Goal: Task Accomplishment & Management: Use online tool/utility

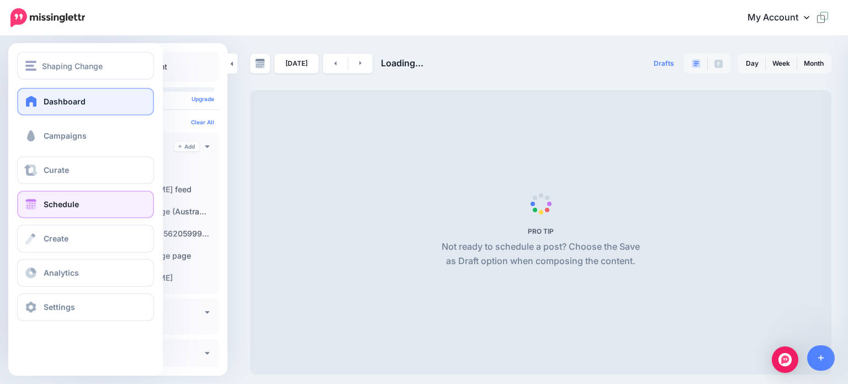
drag, startPoint x: 64, startPoint y: 132, endPoint x: 96, endPoint y: 114, distance: 36.8
click at [63, 134] on span "Campaigns" at bounding box center [65, 135] width 43 height 9
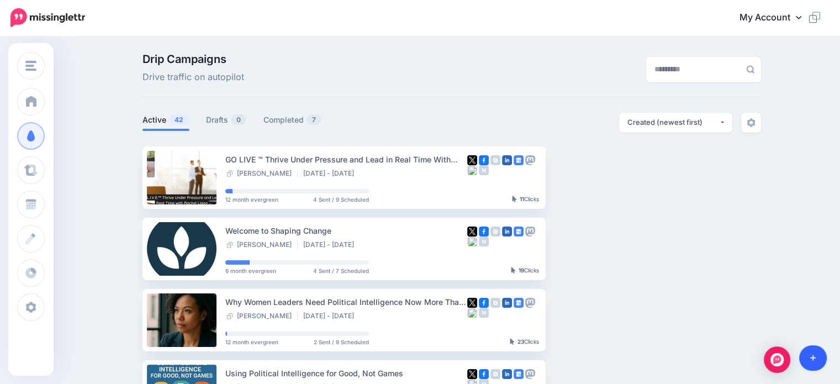
click at [813, 361] on icon at bounding box center [813, 358] width 6 height 8
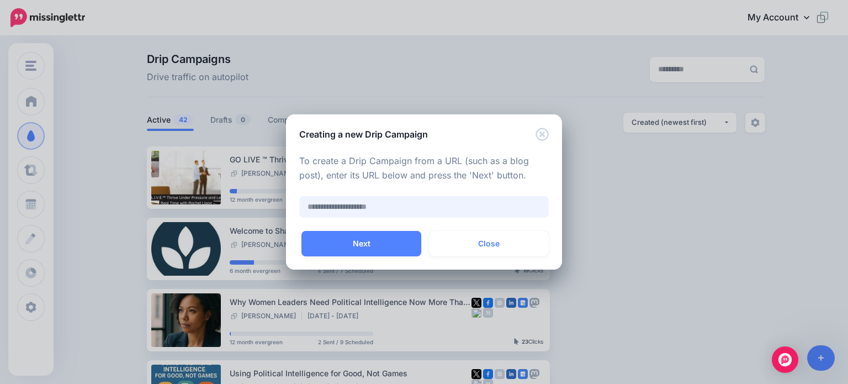
paste input "**********"
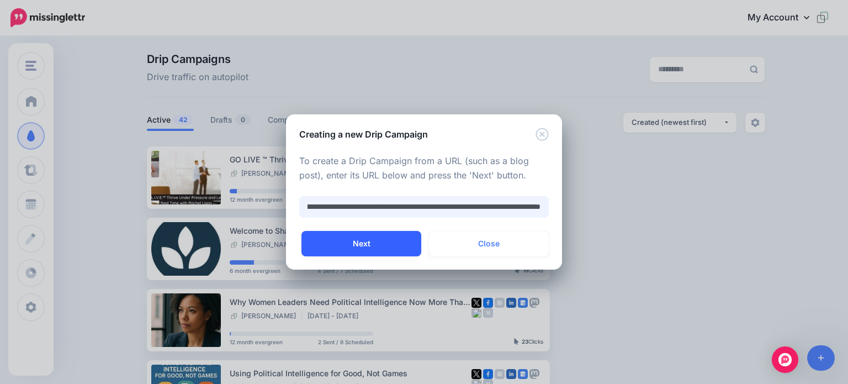
type input "**********"
click at [354, 244] on button "Next" at bounding box center [361, 243] width 120 height 25
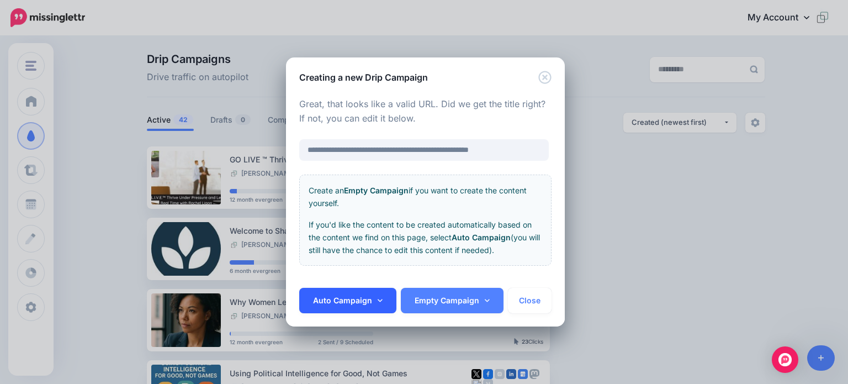
click at [342, 303] on link "Auto Campaign" at bounding box center [347, 300] width 97 height 25
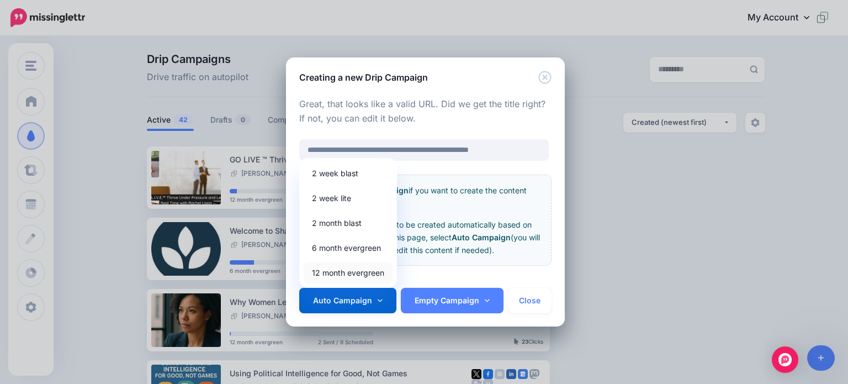
click at [342, 268] on link "12 month evergreen" at bounding box center [348, 273] width 89 height 22
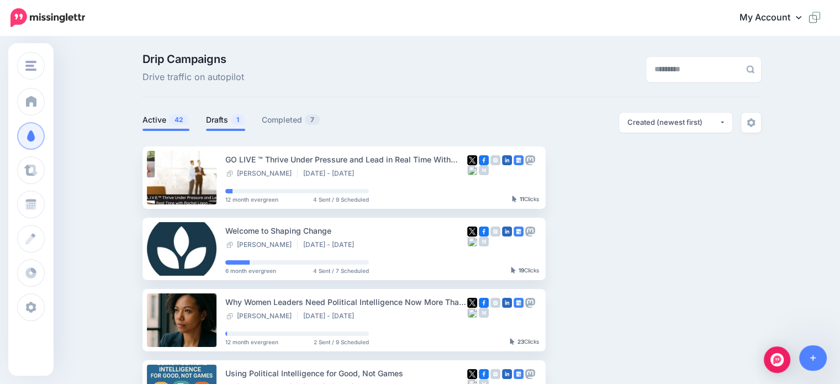
click at [216, 121] on link "Drafts 1" at bounding box center [225, 119] width 39 height 13
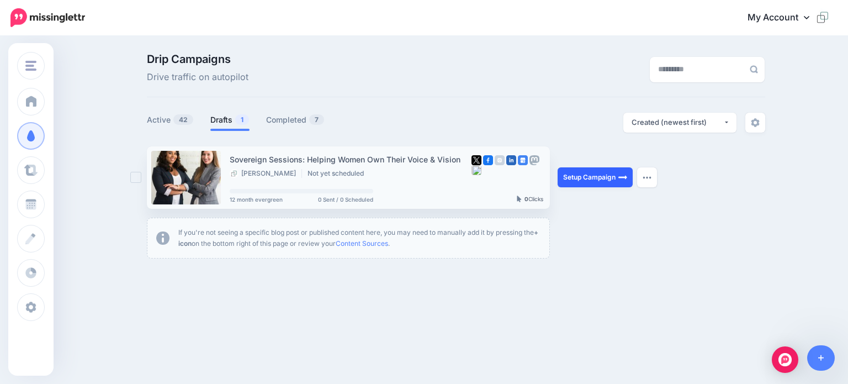
click at [591, 179] on link "Setup Campaign" at bounding box center [595, 177] width 75 height 20
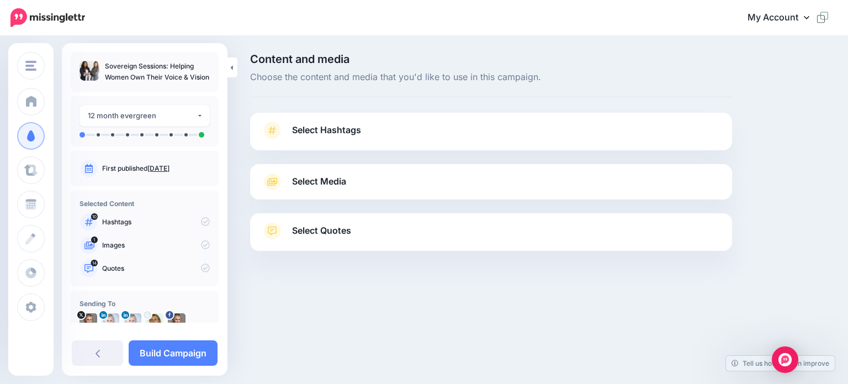
click at [310, 128] on span "Select Hashtags" at bounding box center [326, 130] width 69 height 15
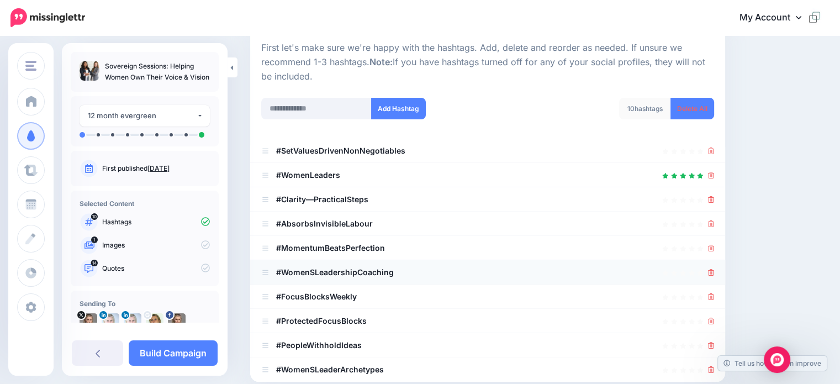
scroll to position [110, 0]
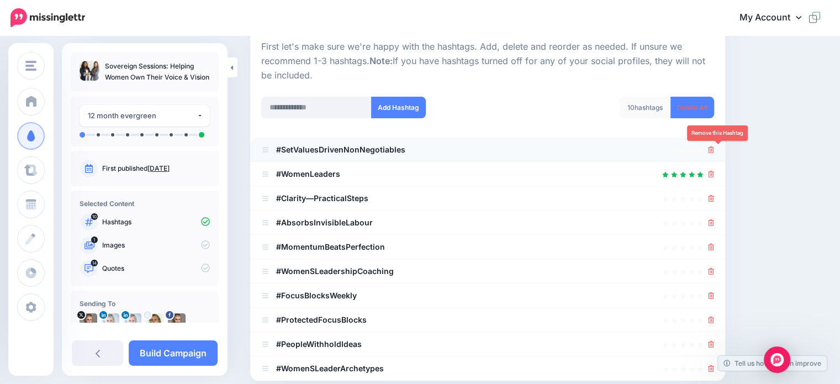
click at [714, 147] on icon at bounding box center [711, 149] width 6 height 7
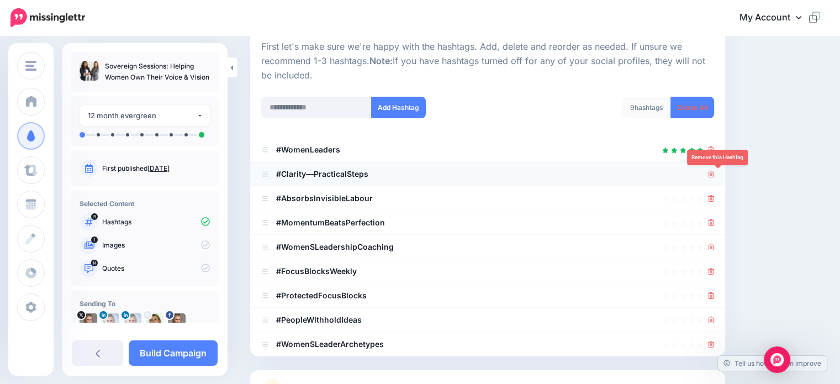
click at [714, 173] on icon at bounding box center [711, 174] width 6 height 7
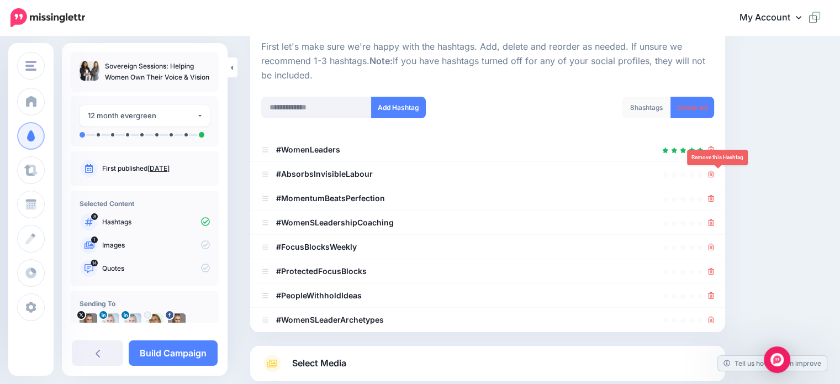
click at [714, 173] on icon at bounding box center [711, 174] width 6 height 7
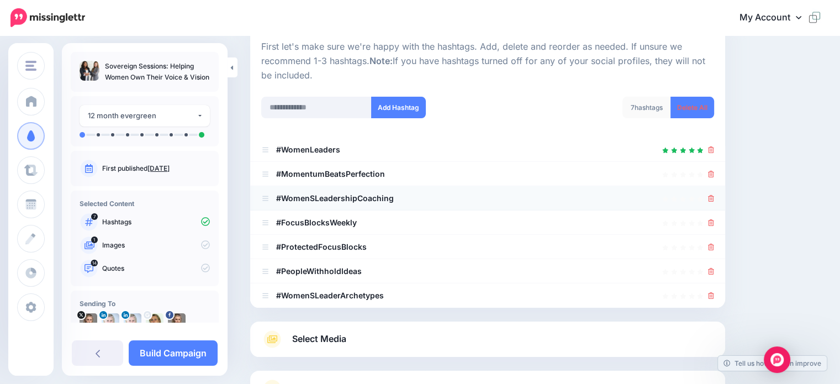
click at [316, 198] on b "#WomenSLeadershipCoaching" at bounding box center [335, 197] width 118 height 9
click at [316, 195] on b "#WomenSLeadershipCoaching" at bounding box center [335, 197] width 118 height 9
click at [714, 197] on icon at bounding box center [711, 198] width 6 height 7
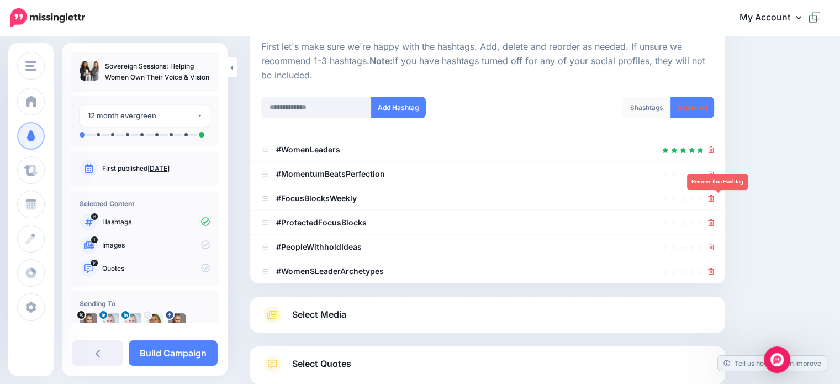
click at [714, 197] on icon at bounding box center [711, 198] width 6 height 7
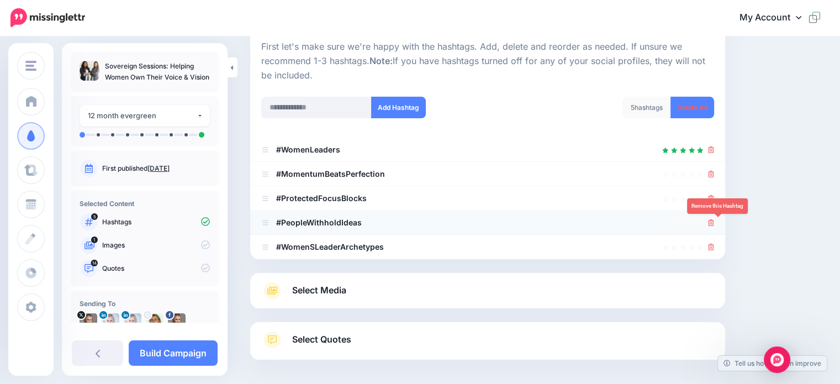
click at [714, 221] on icon at bounding box center [711, 222] width 6 height 7
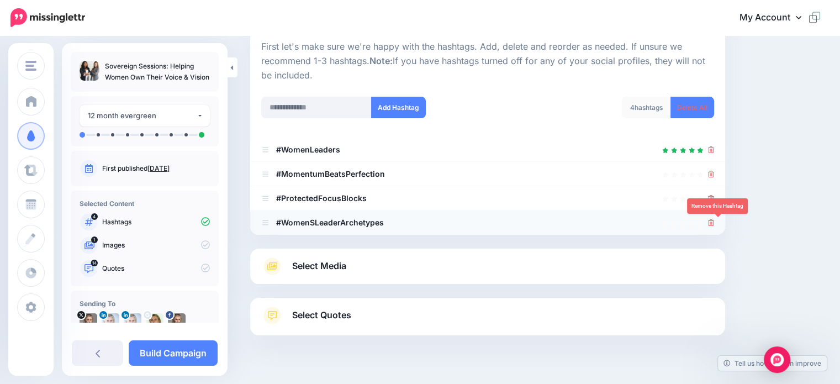
click at [714, 222] on icon at bounding box center [711, 222] width 6 height 7
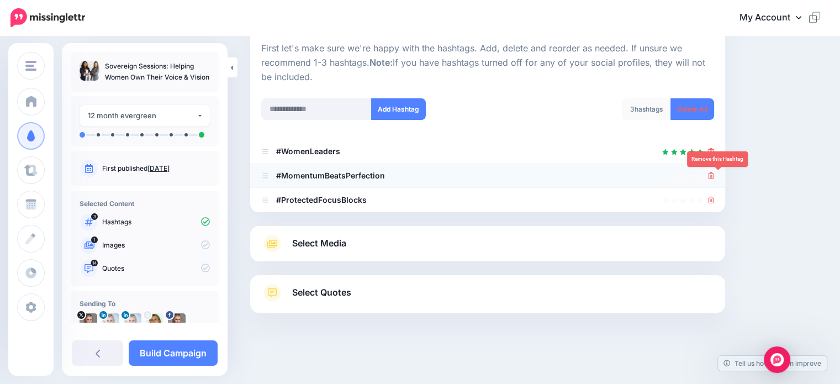
click at [714, 176] on icon at bounding box center [711, 175] width 6 height 7
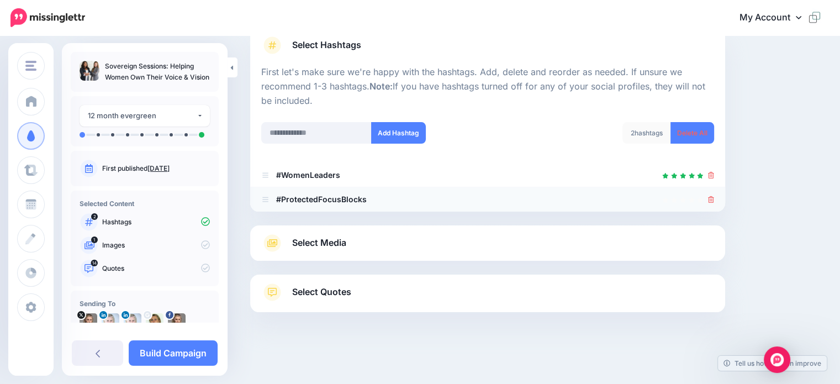
scroll to position [84, 0]
click at [714, 199] on icon at bounding box center [711, 200] width 6 height 7
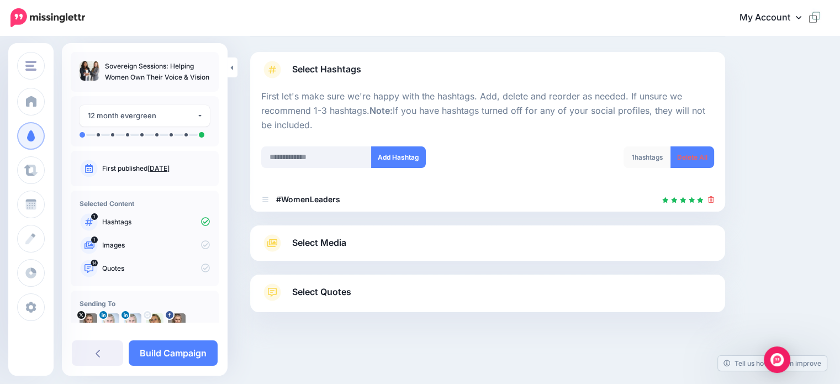
scroll to position [60, 0]
click at [287, 154] on input "text" at bounding box center [316, 158] width 110 height 22
type input "**********"
click at [393, 155] on button "Add Hashtag" at bounding box center [398, 158] width 55 height 22
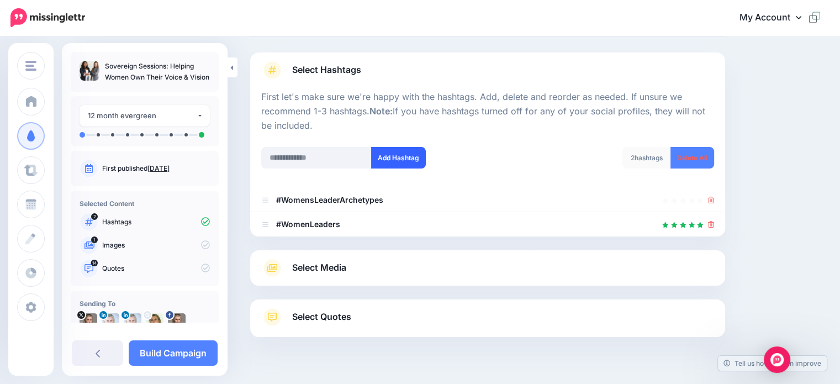
scroll to position [84, 0]
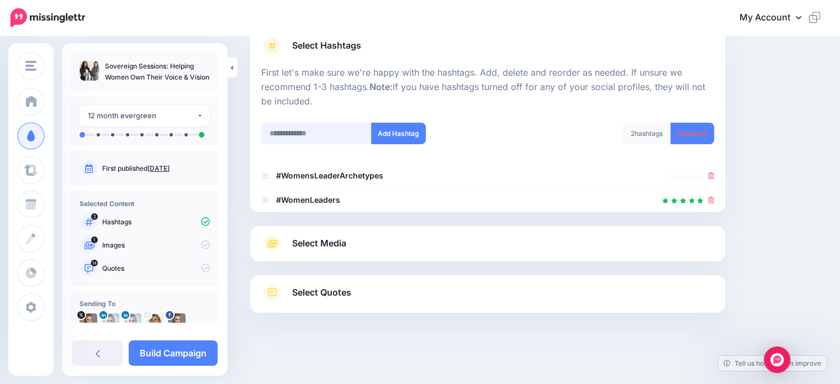
click at [291, 135] on input "text" at bounding box center [316, 134] width 110 height 22
type input "**********"
click at [391, 128] on button "Add Hashtag" at bounding box center [398, 134] width 55 height 22
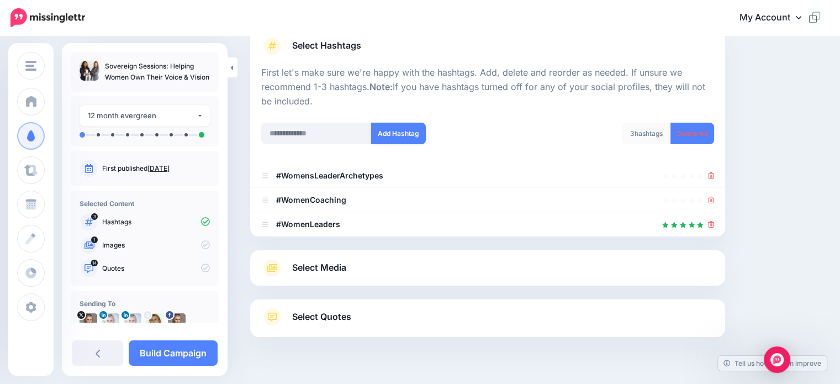
scroll to position [109, 0]
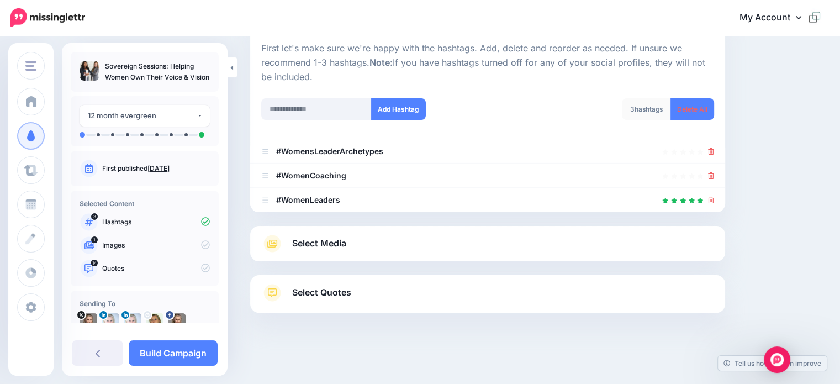
click at [330, 243] on span "Select Media" at bounding box center [319, 243] width 54 height 15
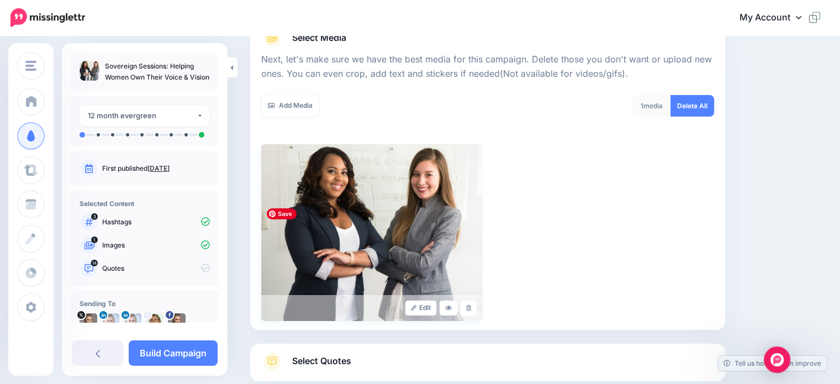
scroll to position [212, 0]
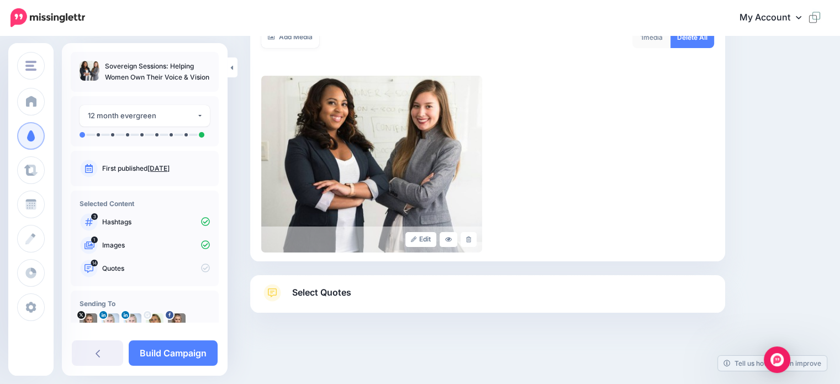
click at [334, 291] on span "Select Quotes" at bounding box center [321, 292] width 59 height 15
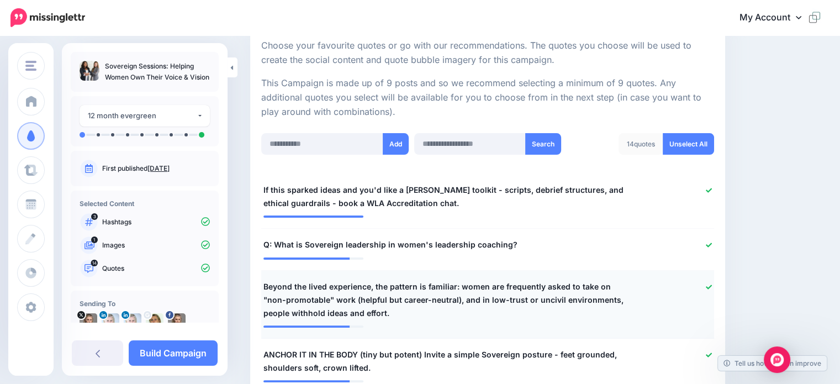
scroll to position [211, 0]
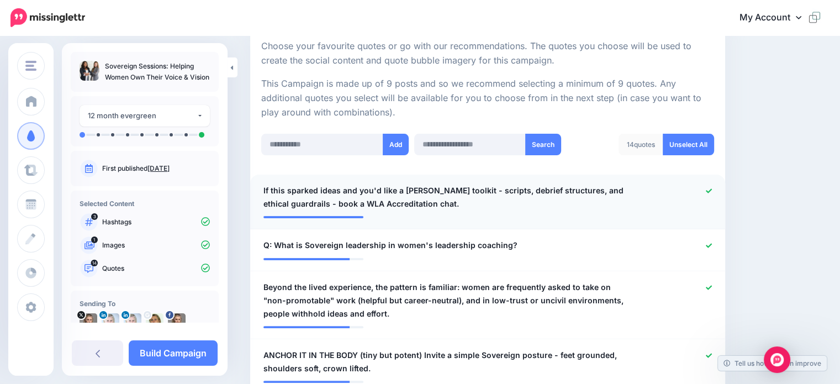
click at [712, 189] on icon at bounding box center [708, 191] width 6 height 6
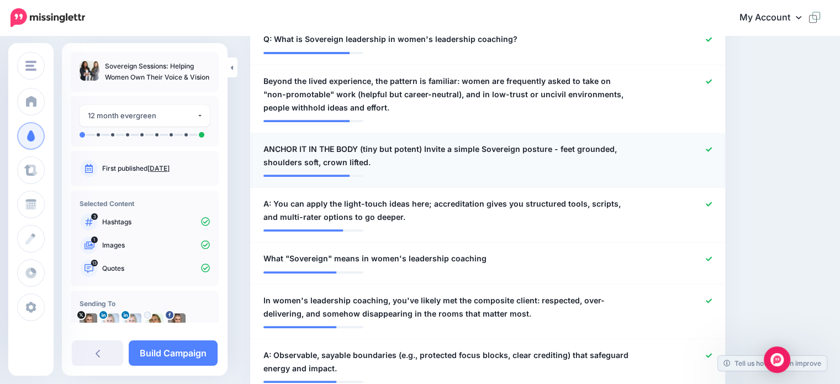
scroll to position [432, 0]
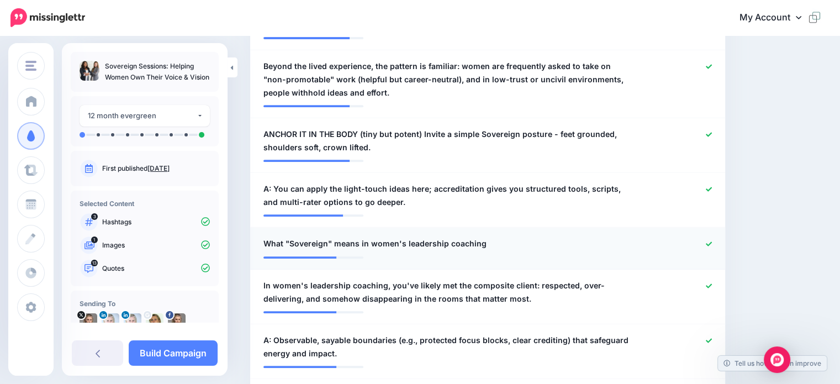
click at [712, 245] on icon at bounding box center [708, 244] width 6 height 6
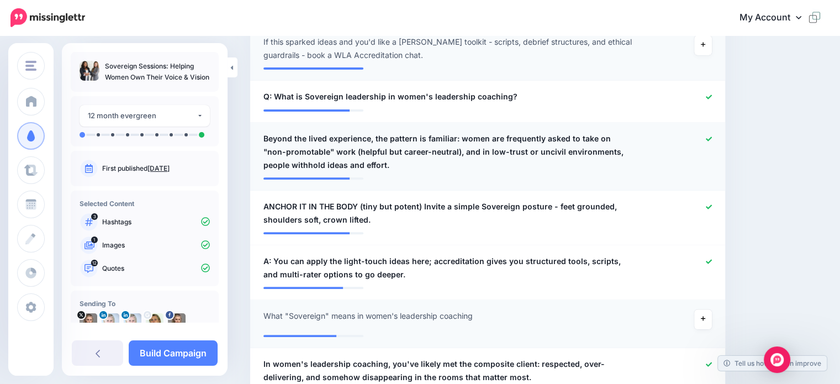
scroll to position [377, 0]
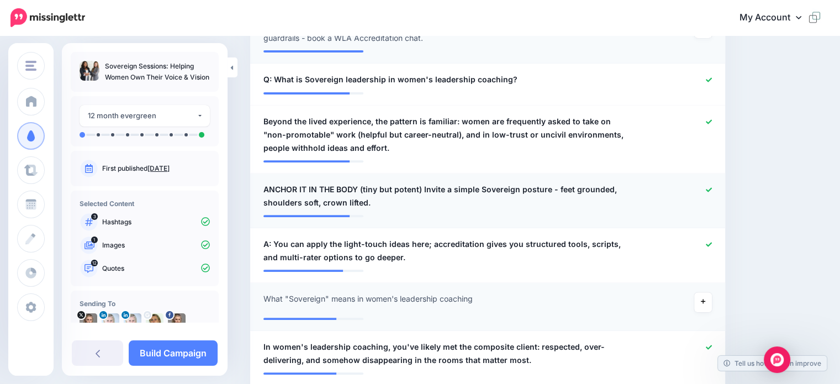
click at [712, 190] on icon at bounding box center [708, 190] width 6 height 6
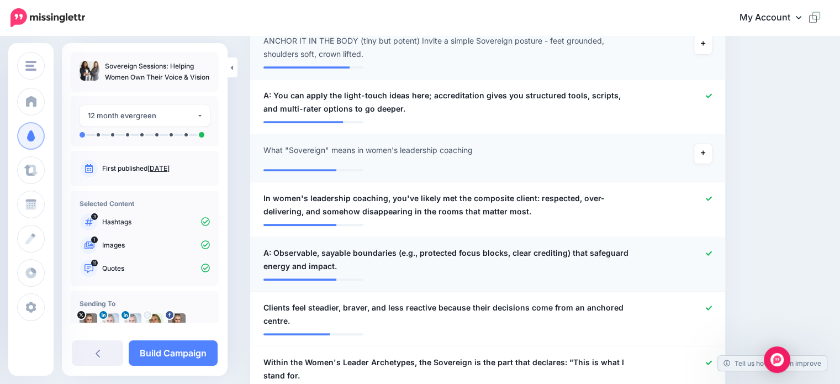
scroll to position [543, 0]
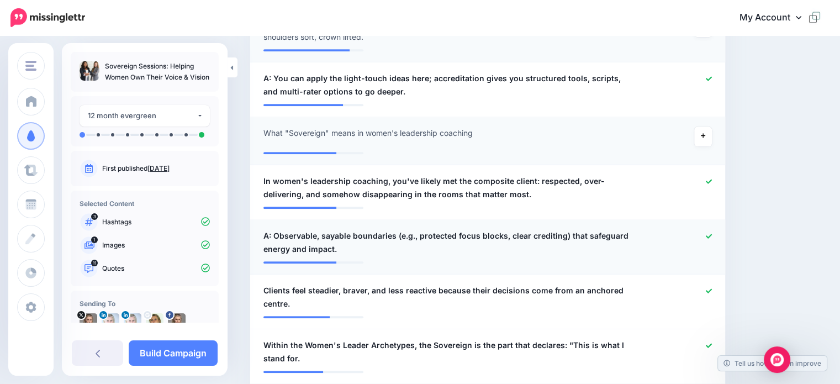
click at [712, 235] on icon at bounding box center [708, 236] width 6 height 6
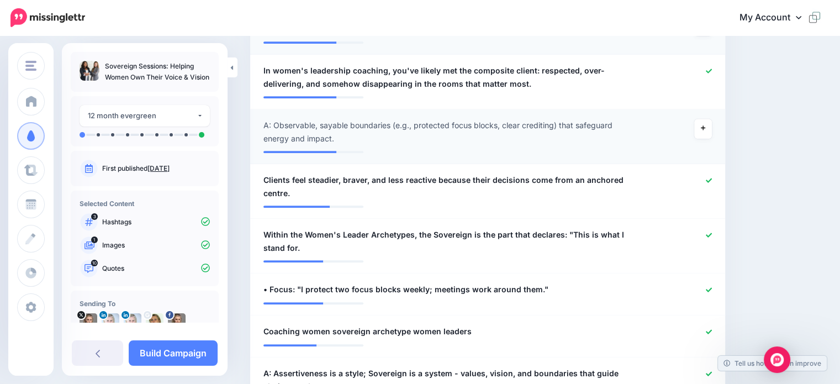
scroll to position [708, 0]
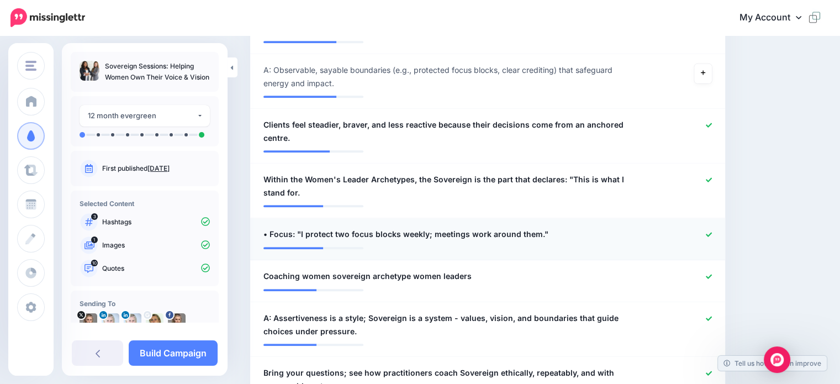
click at [712, 234] on icon at bounding box center [708, 234] width 6 height 4
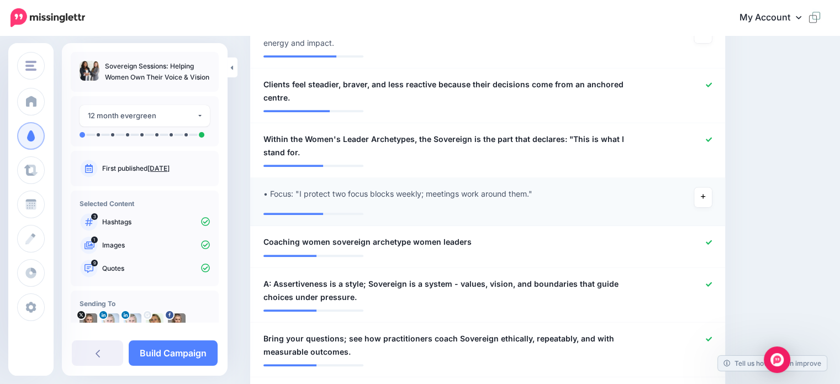
scroll to position [763, 0]
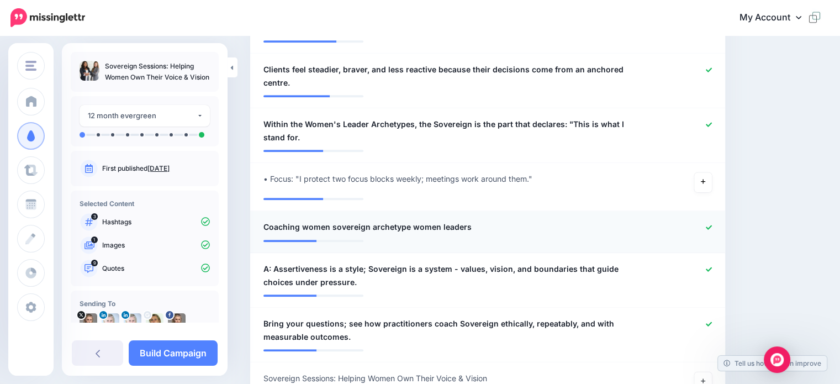
click at [712, 225] on icon at bounding box center [708, 227] width 6 height 6
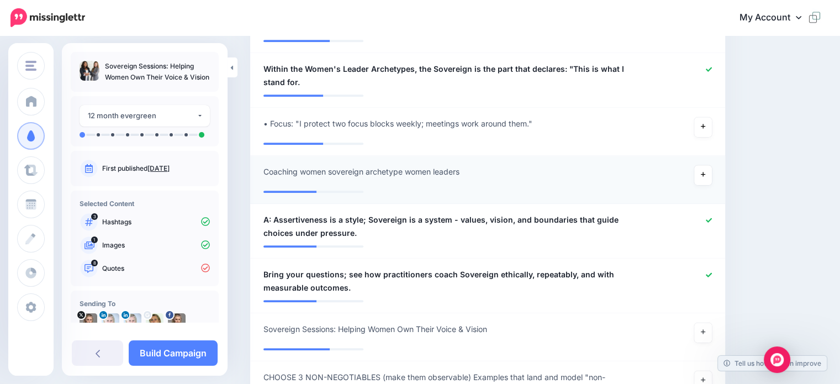
scroll to position [874, 0]
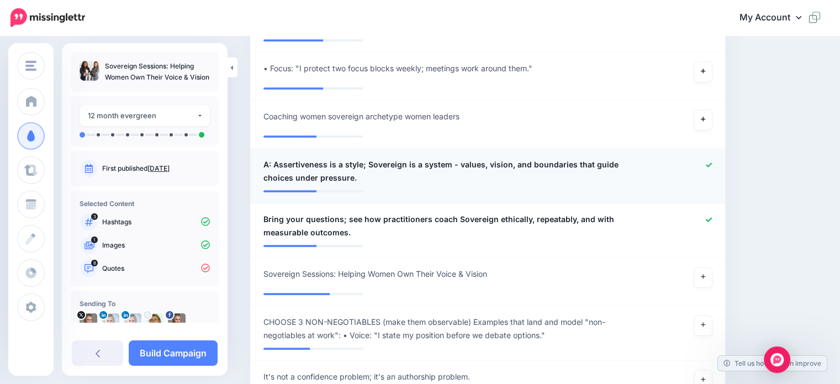
click at [712, 164] on icon at bounding box center [708, 164] width 6 height 4
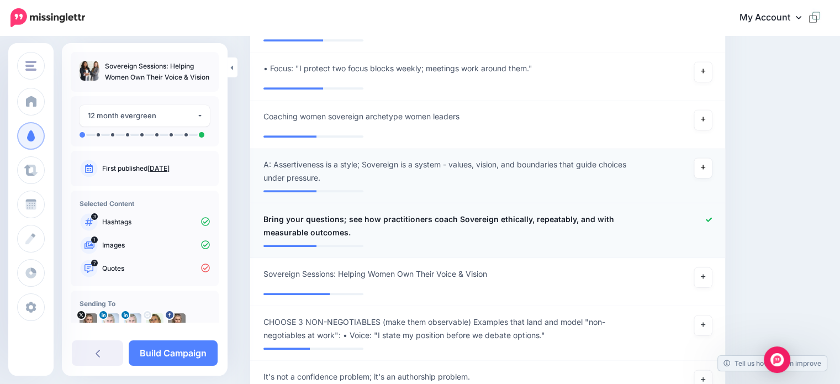
click at [712, 219] on icon at bounding box center [708, 219] width 6 height 4
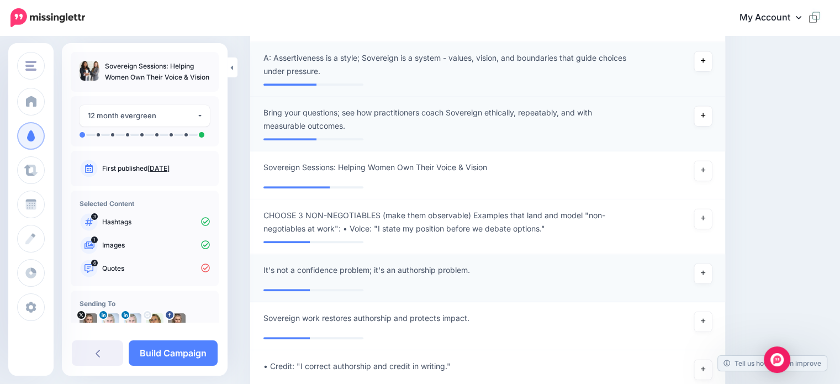
scroll to position [1039, 0]
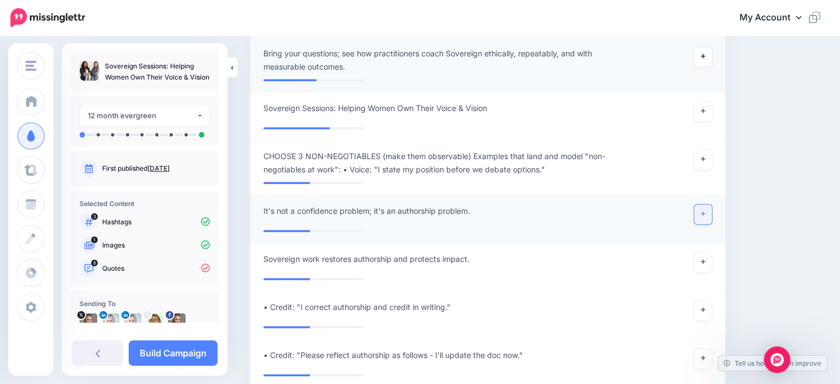
click at [712, 215] on link at bounding box center [703, 214] width 18 height 20
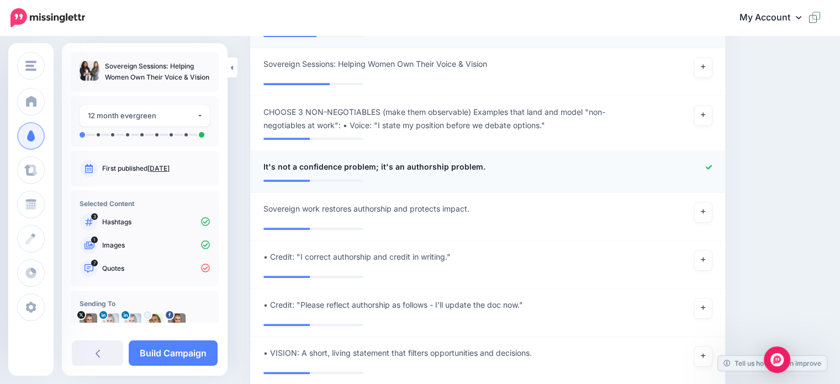
scroll to position [1095, 0]
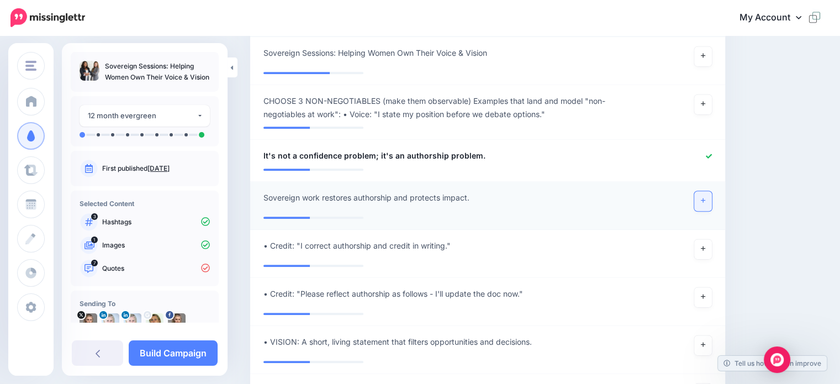
click at [705, 200] on icon at bounding box center [703, 200] width 4 height 6
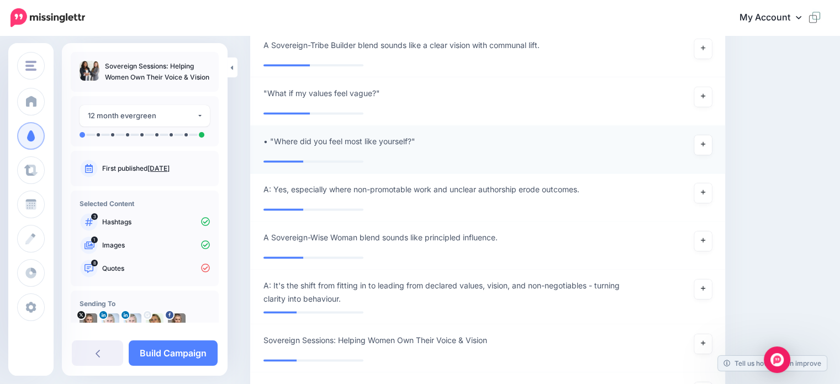
scroll to position [1536, 0]
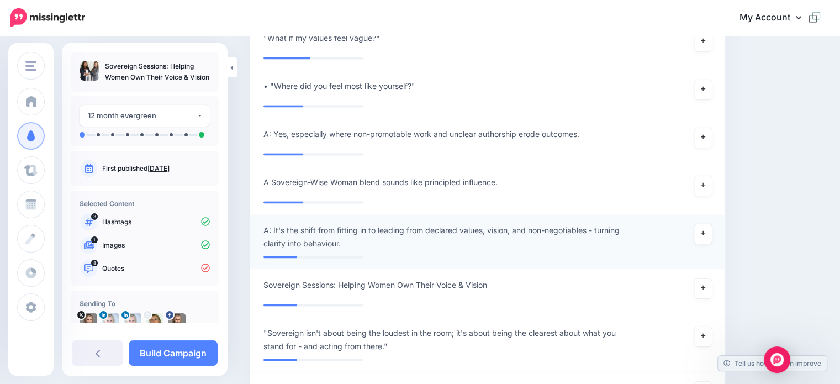
drag, startPoint x: 707, startPoint y: 232, endPoint x: 674, endPoint y: 231, distance: 32.6
click at [706, 231] on link at bounding box center [703, 234] width 18 height 20
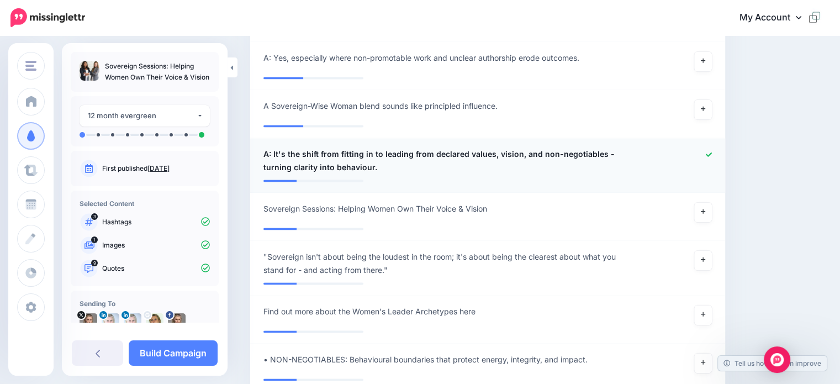
scroll to position [1647, 0]
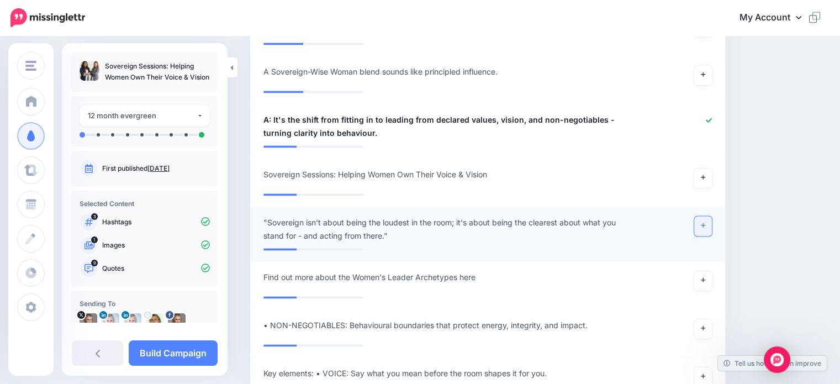
click at [705, 225] on icon at bounding box center [703, 225] width 4 height 6
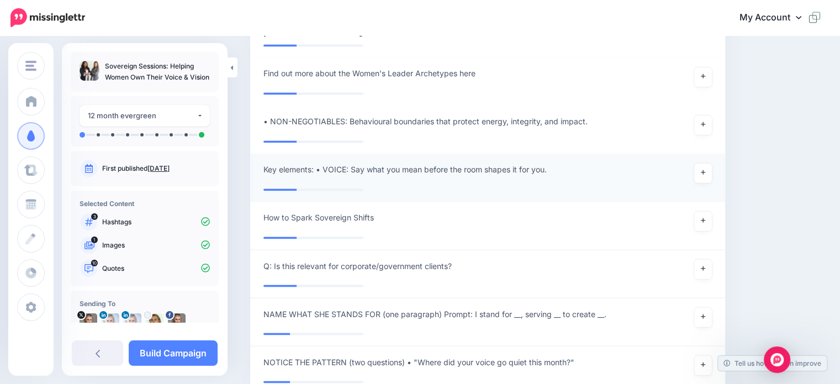
scroll to position [1867, 0]
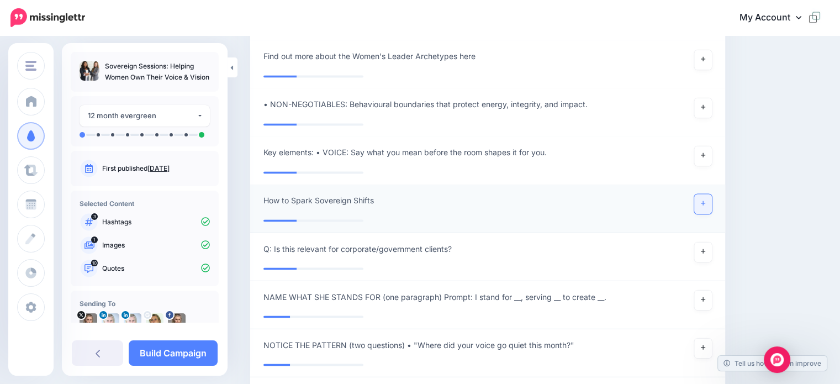
click at [705, 200] on link at bounding box center [703, 204] width 18 height 20
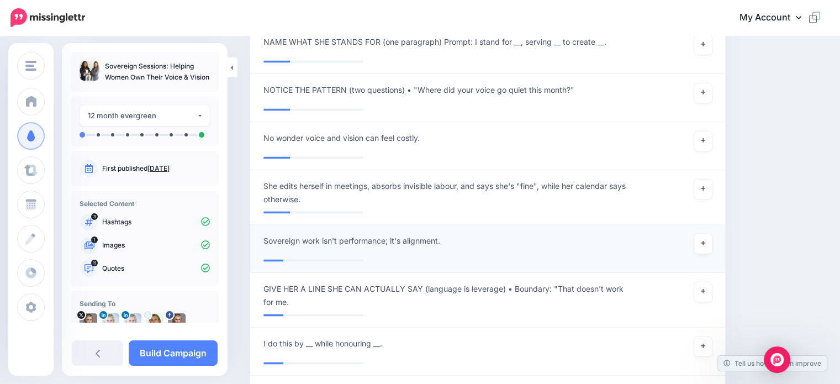
scroll to position [2143, 0]
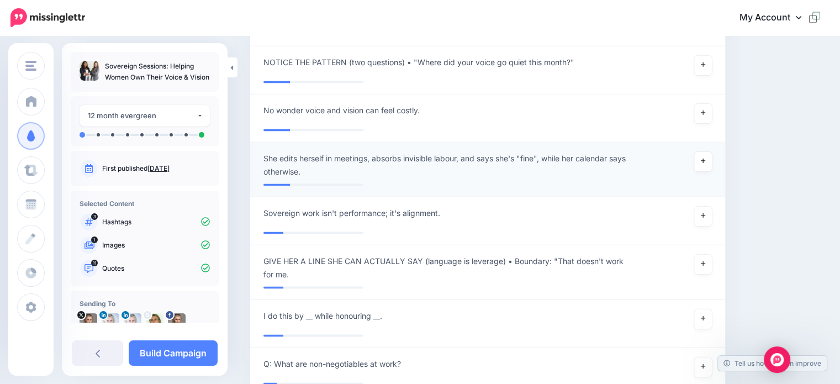
drag, startPoint x: 713, startPoint y: 164, endPoint x: 635, endPoint y: 164, distance: 77.8
click at [711, 164] on link at bounding box center [703, 162] width 18 height 20
click at [705, 216] on icon at bounding box center [703, 216] width 4 height 6
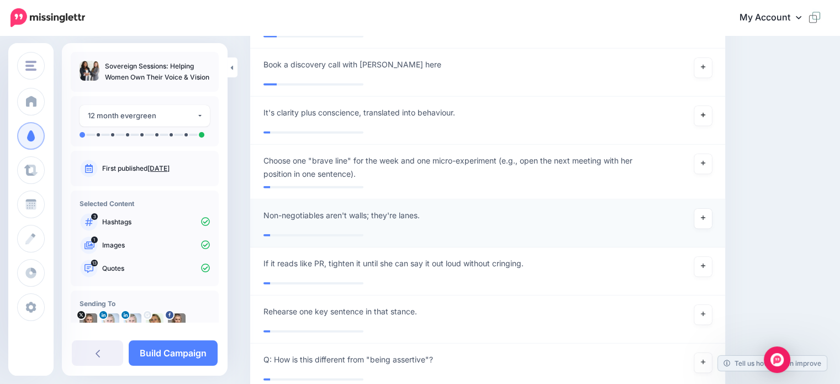
scroll to position [2695, 0]
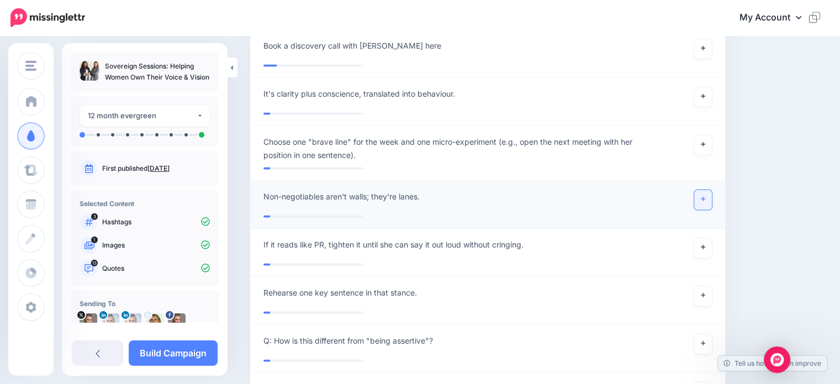
click at [705, 196] on icon at bounding box center [703, 199] width 4 height 6
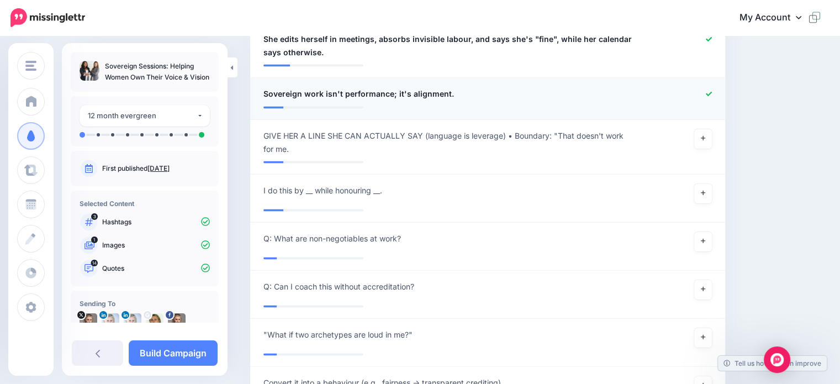
scroll to position [2224, 0]
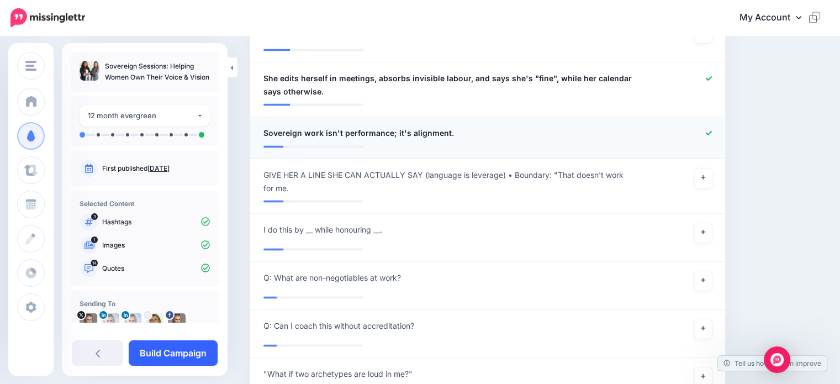
click at [165, 357] on link "Build Campaign" at bounding box center [173, 352] width 89 height 25
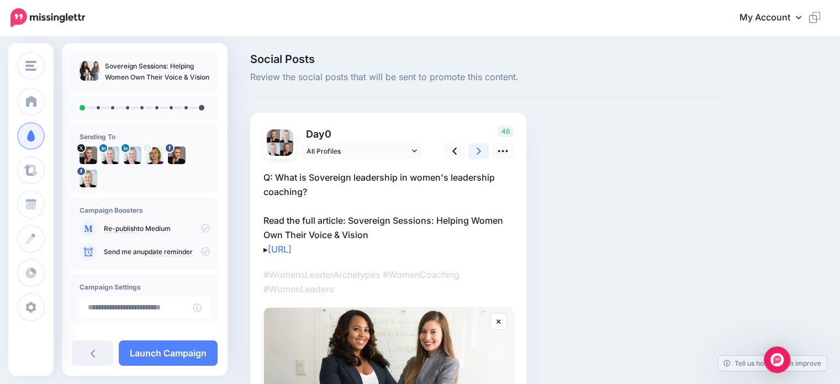
click at [475, 151] on link at bounding box center [478, 151] width 21 height 16
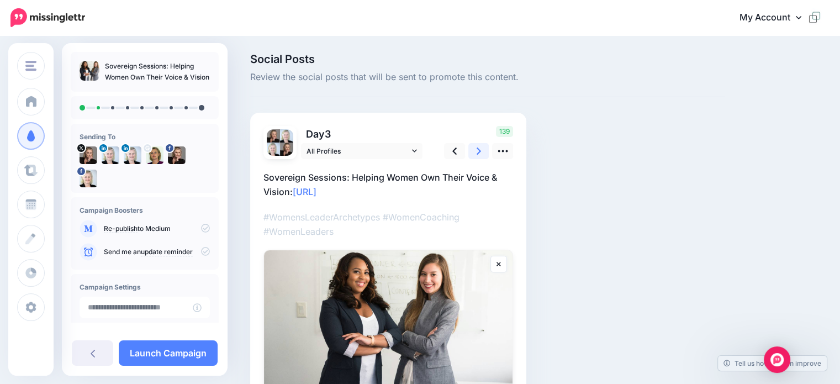
click at [479, 153] on icon at bounding box center [478, 151] width 4 height 12
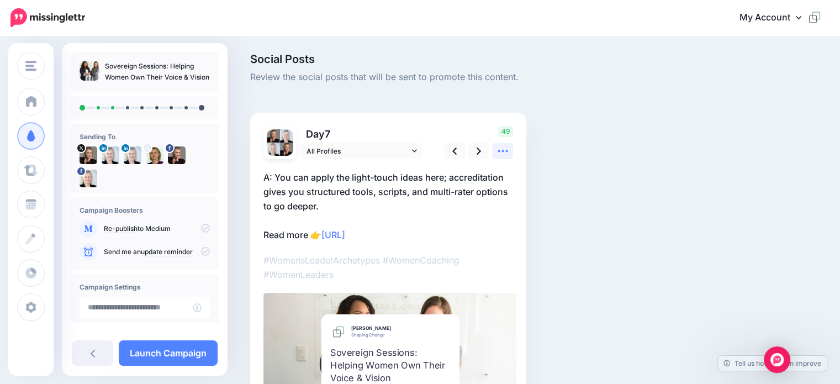
click at [497, 154] on icon at bounding box center [503, 151] width 12 height 12
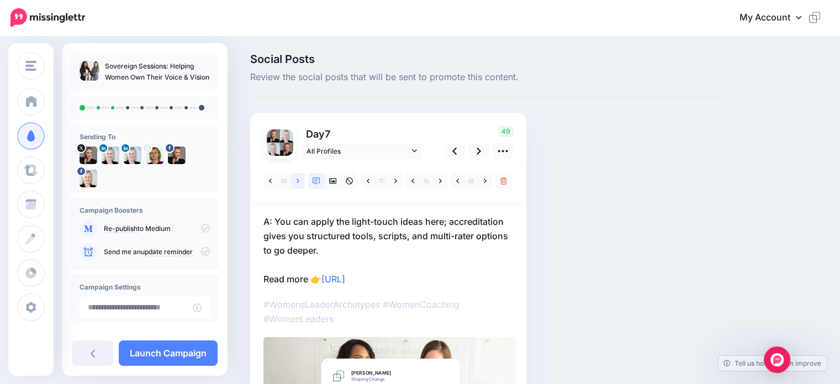
click at [297, 183] on icon at bounding box center [297, 181] width 3 height 8
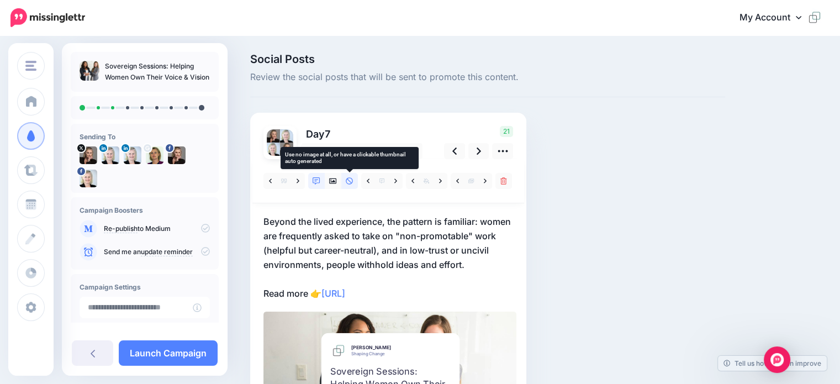
click at [347, 181] on icon at bounding box center [350, 181] width 8 height 8
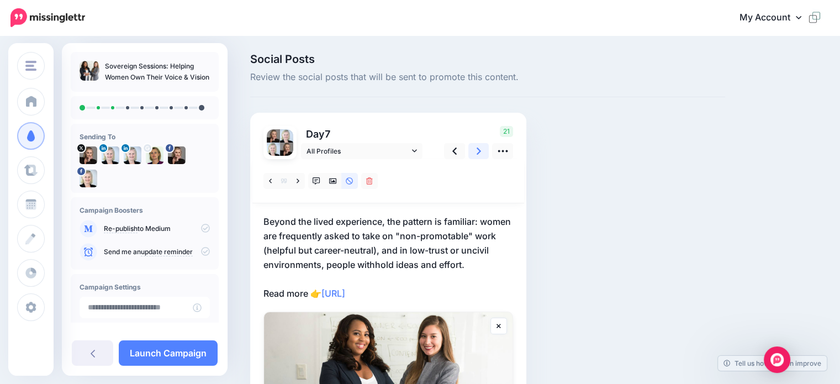
click at [477, 152] on icon at bounding box center [478, 151] width 4 height 12
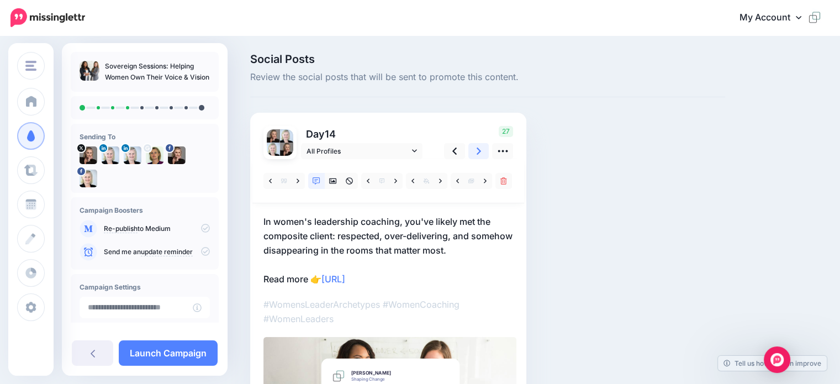
scroll to position [110, 0]
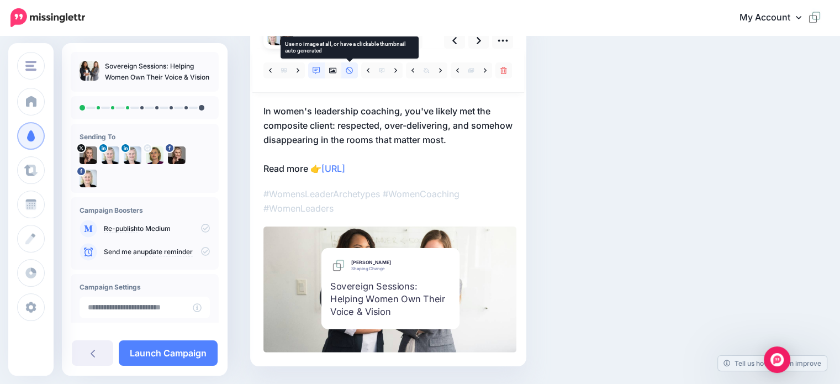
click at [346, 75] on link at bounding box center [349, 70] width 17 height 16
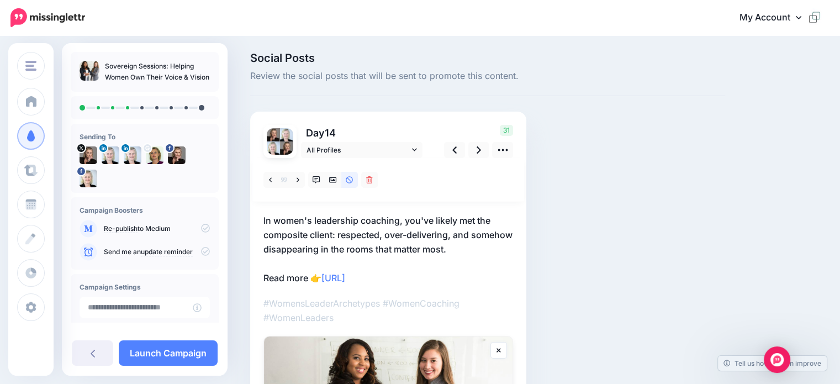
scroll to position [0, 0]
click at [477, 149] on icon at bounding box center [478, 150] width 4 height 7
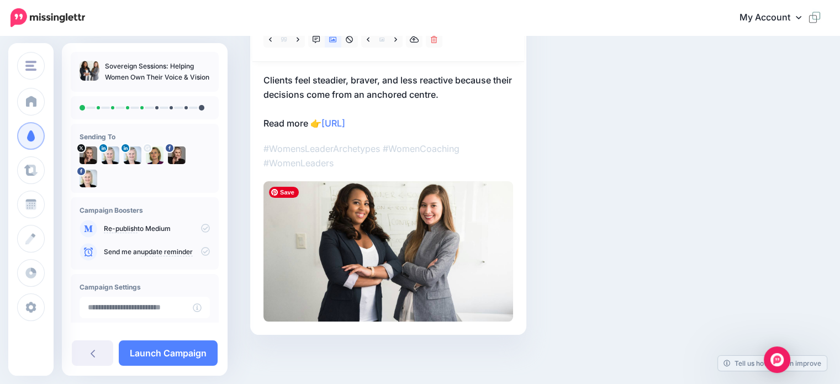
scroll to position [31, 0]
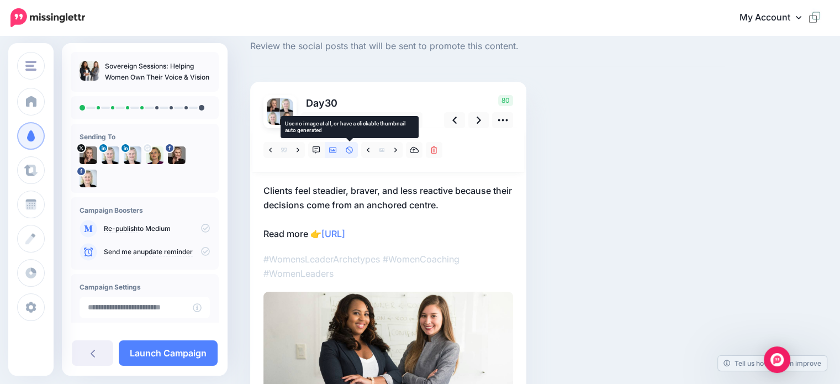
click at [353, 148] on link at bounding box center [349, 150] width 17 height 16
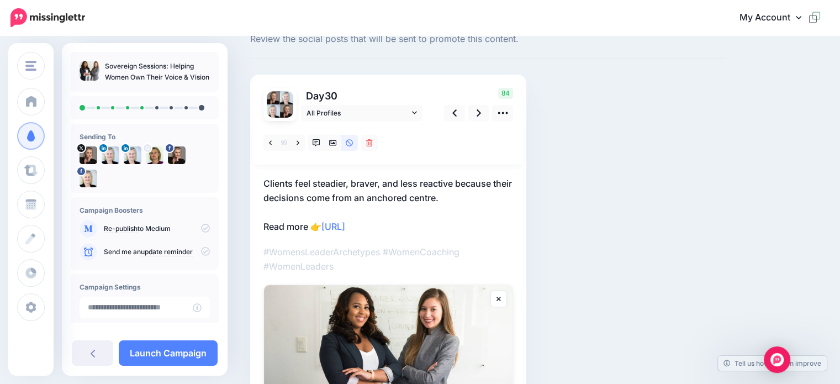
scroll to position [18, 0]
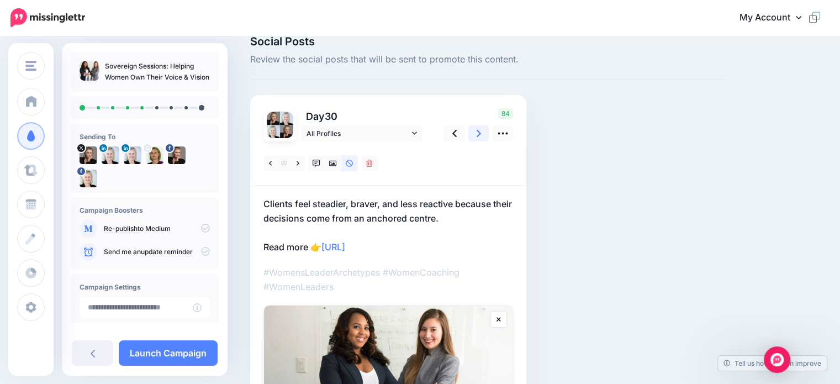
click at [473, 130] on link at bounding box center [478, 133] width 21 height 16
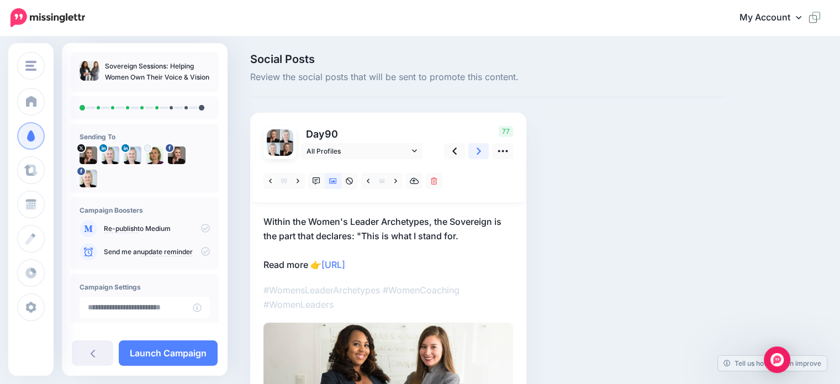
scroll to position [0, 0]
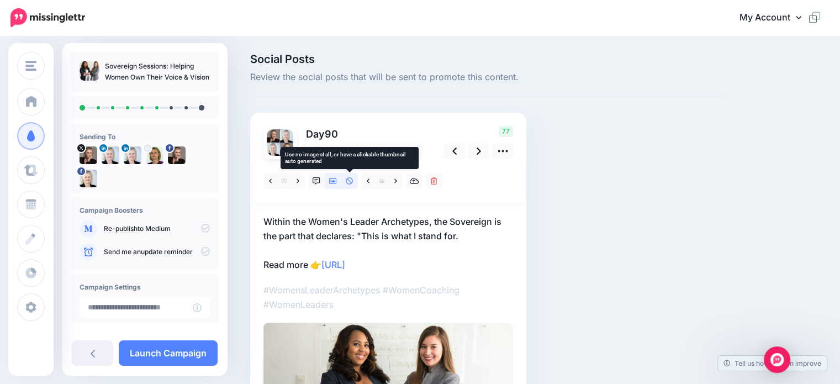
click at [352, 181] on link at bounding box center [349, 181] width 17 height 16
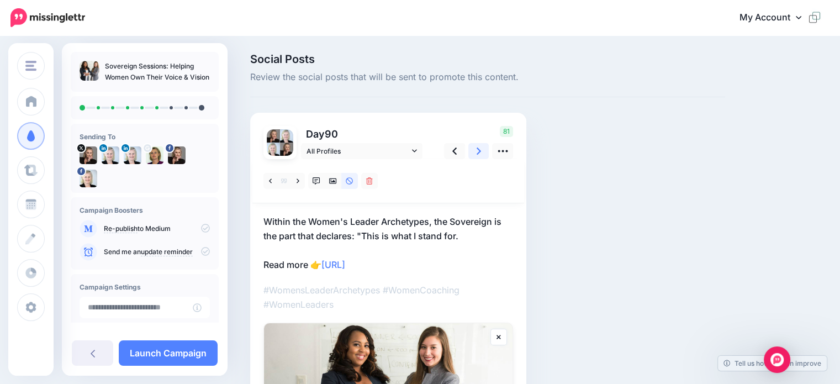
click at [479, 148] on icon at bounding box center [478, 151] width 4 height 12
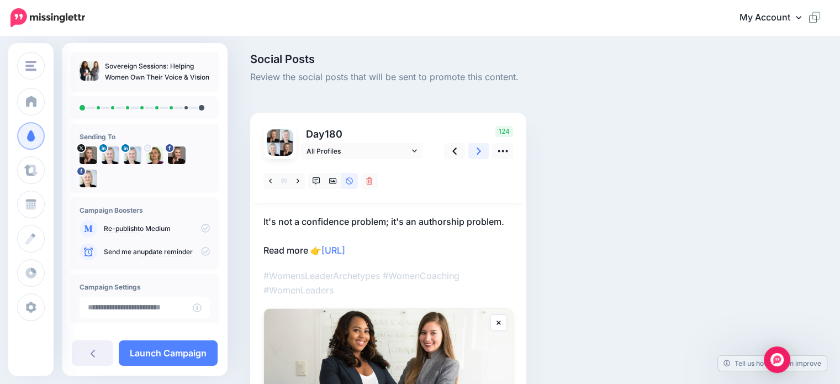
click at [476, 152] on icon at bounding box center [478, 151] width 4 height 12
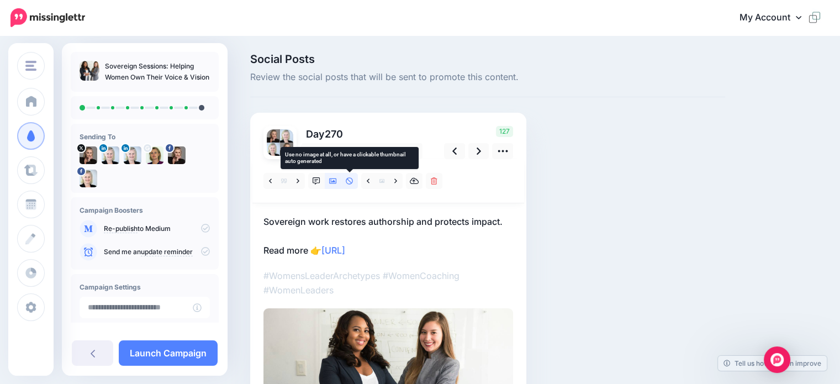
click at [348, 180] on icon at bounding box center [349, 180] width 7 height 7
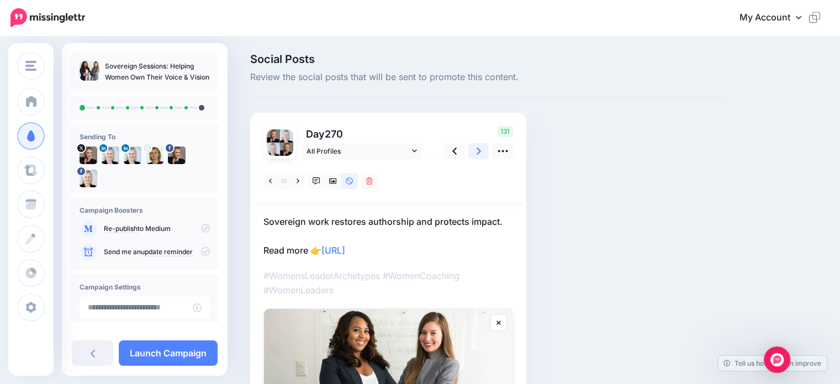
click at [480, 150] on icon at bounding box center [478, 151] width 4 height 12
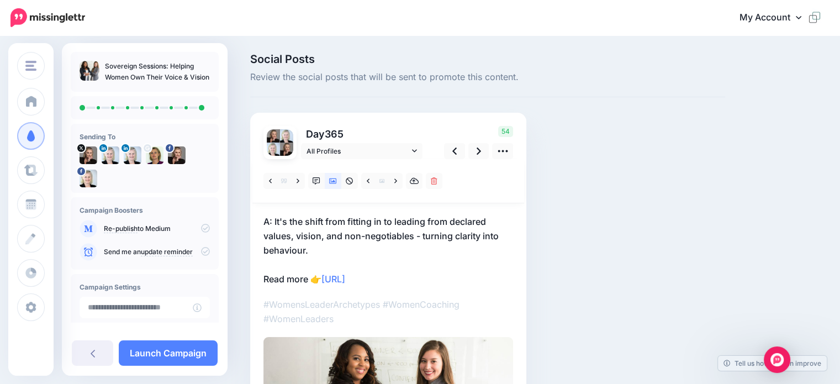
click at [275, 222] on p "A: It's the shift from fitting in to leading from declared values, vision, and …" at bounding box center [388, 250] width 250 height 72
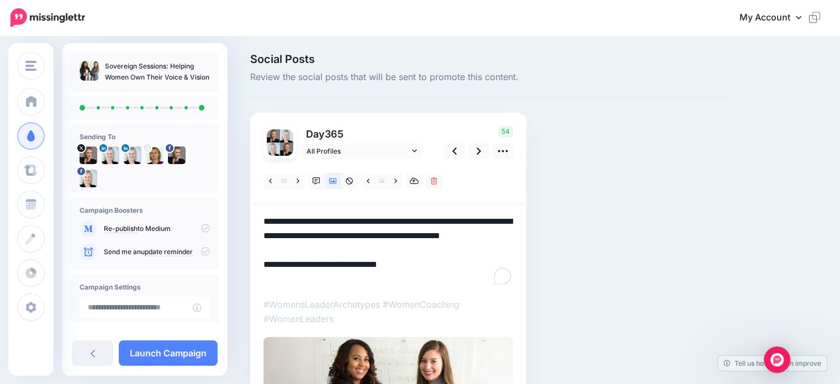
click at [274, 219] on textarea "**********" at bounding box center [388, 250] width 250 height 72
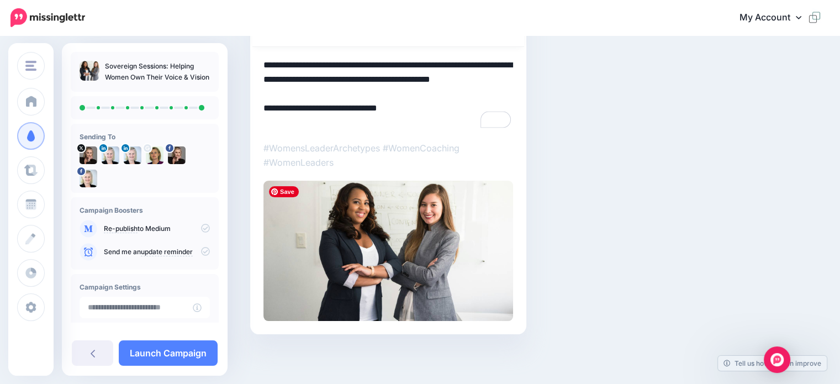
scroll to position [46, 0]
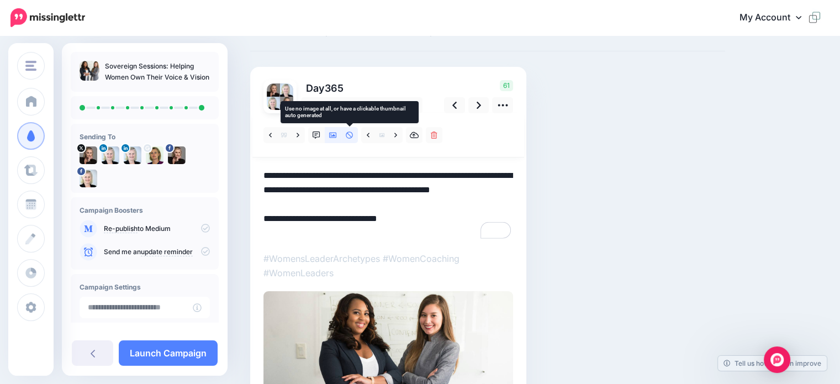
type textarea "**********"
click at [349, 137] on icon at bounding box center [350, 135] width 8 height 8
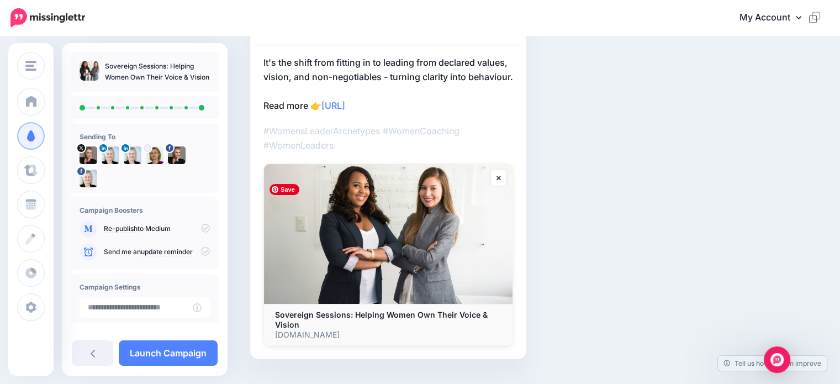
scroll to position [166, 0]
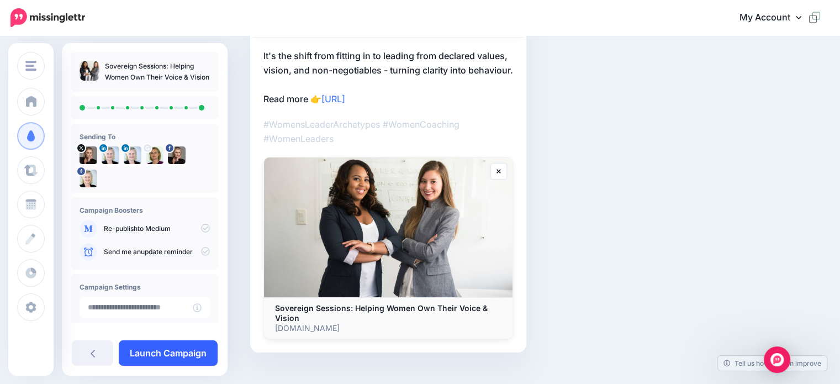
click at [166, 355] on link "Launch Campaign" at bounding box center [168, 352] width 99 height 25
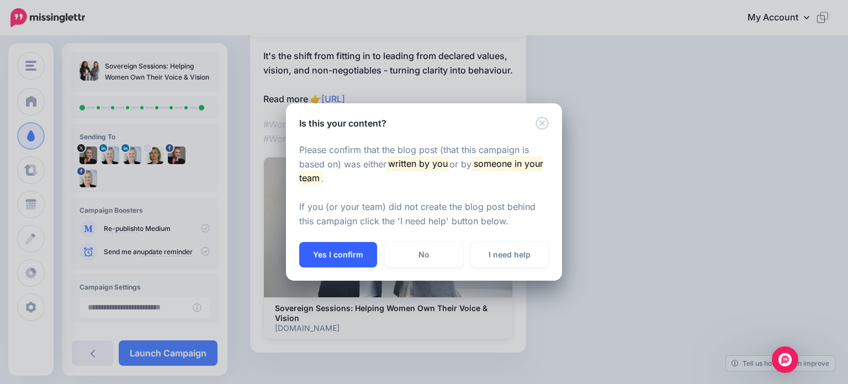
click at [342, 253] on button "Yes I confirm" at bounding box center [338, 254] width 78 height 25
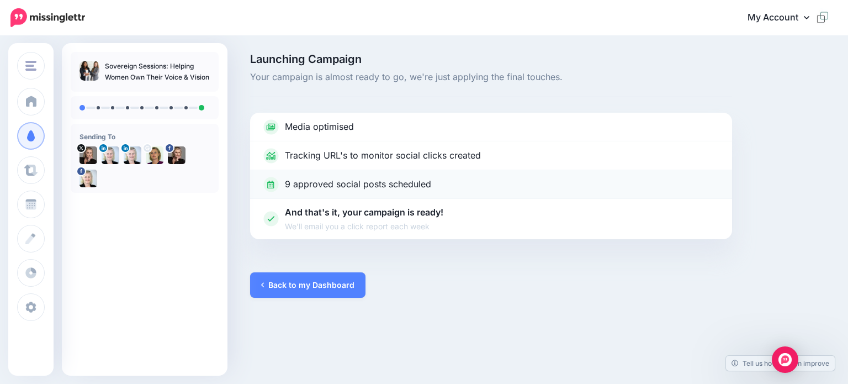
drag, startPoint x: 301, startPoint y: 285, endPoint x: 371, endPoint y: 187, distance: 120.7
click at [301, 285] on link "Back to my Dashboard" at bounding box center [307, 284] width 115 height 25
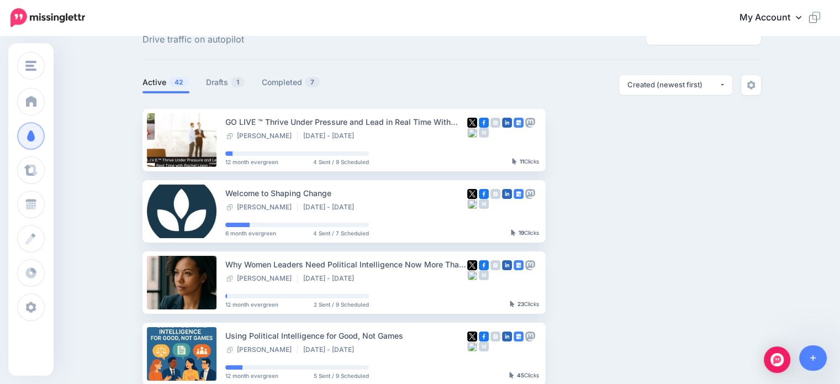
scroll to position [55, 0]
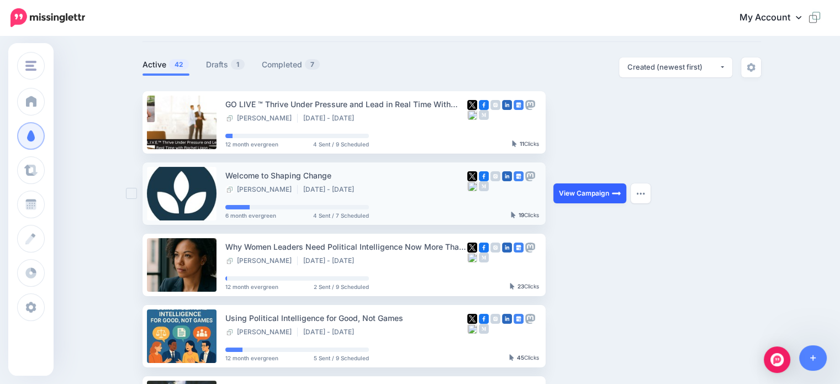
click at [575, 194] on link "View Campaign" at bounding box center [589, 193] width 73 height 20
